Goal: Task Accomplishment & Management: Manage account settings

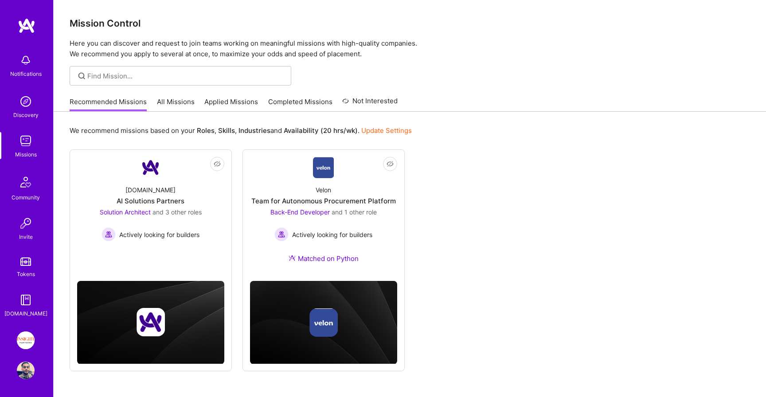
click at [222, 90] on div "Mission Control Here you can discover and request to join teams working on mean…" at bounding box center [410, 215] width 712 height 430
click at [222, 97] on link "Applied Missions" at bounding box center [231, 104] width 54 height 15
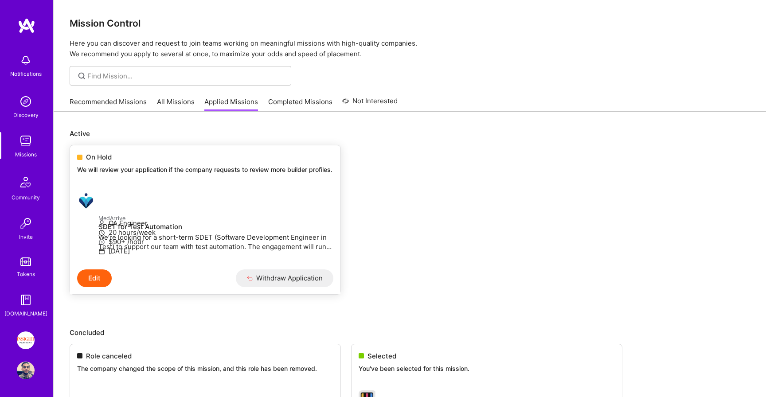
click at [145, 161] on div "On Hold" at bounding box center [205, 156] width 256 height 9
click at [30, 140] on img at bounding box center [26, 141] width 18 height 18
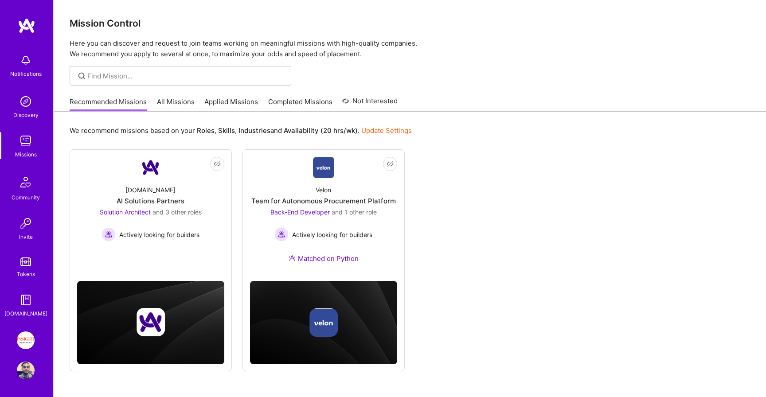
click at [174, 106] on link "All Missions" at bounding box center [176, 104] width 38 height 15
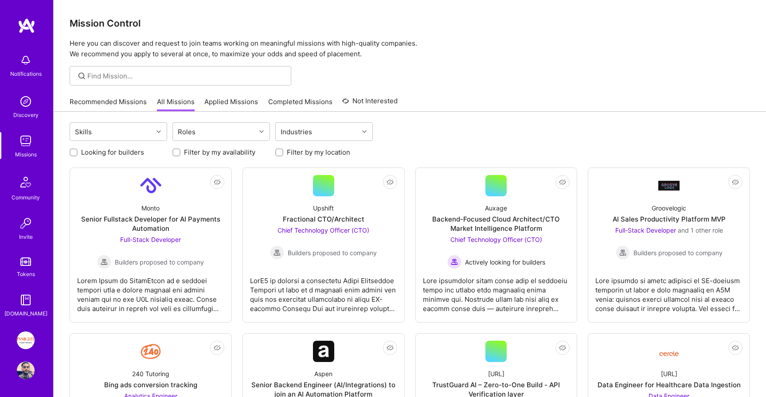
click at [222, 106] on link "Applied Missions" at bounding box center [231, 104] width 54 height 15
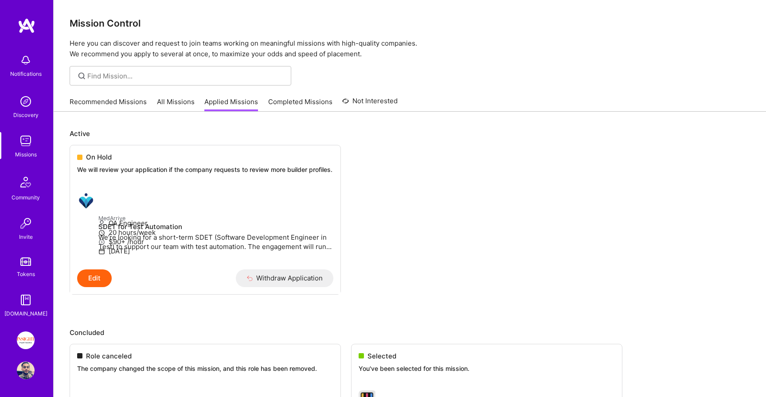
click at [280, 97] on link "Completed Missions" at bounding box center [300, 104] width 64 height 15
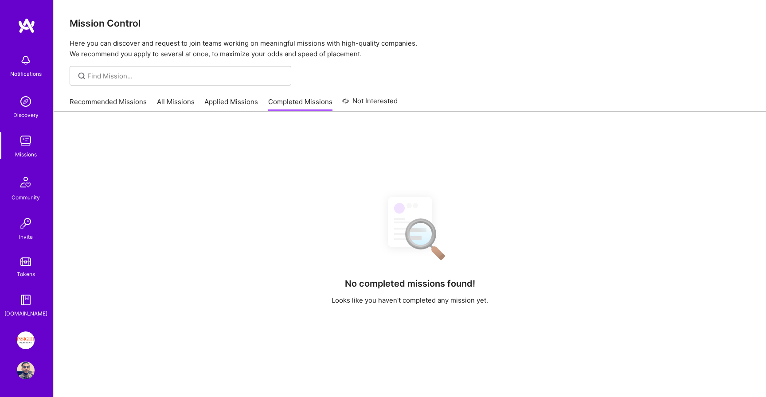
click at [364, 98] on link "Not Interested" at bounding box center [369, 104] width 55 height 16
